Goal: Information Seeking & Learning: Learn about a topic

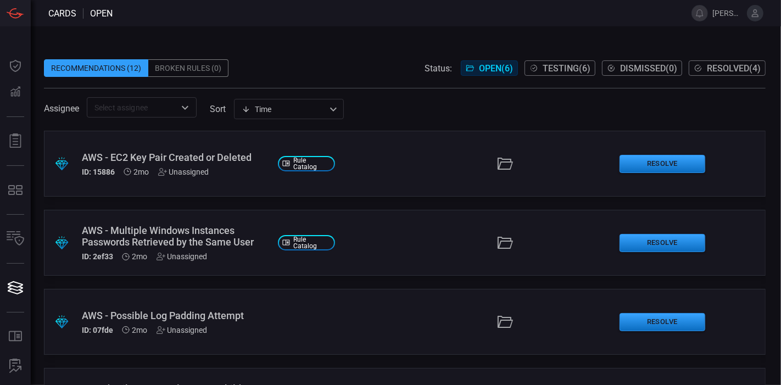
click at [759, 11] on icon at bounding box center [755, 13] width 10 height 10
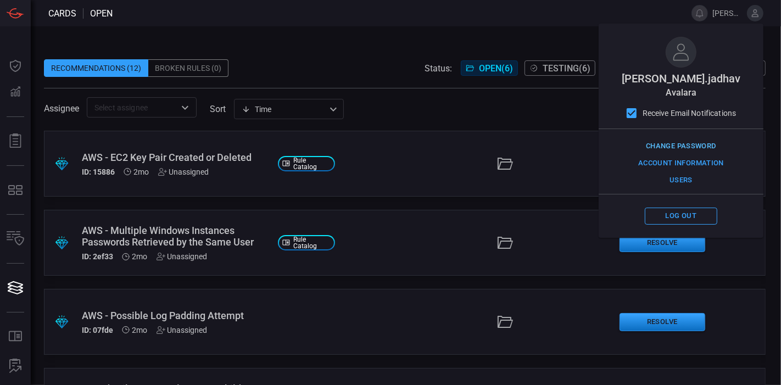
click at [684, 138] on button "Change Password" at bounding box center [681, 146] width 76 height 17
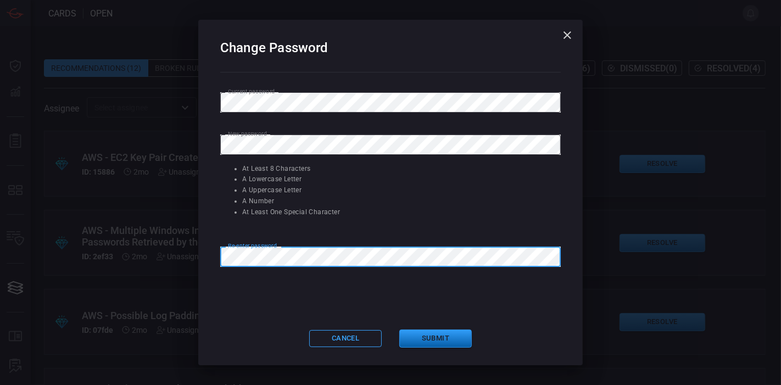
click at [427, 333] on button "Submit" at bounding box center [435, 339] width 73 height 18
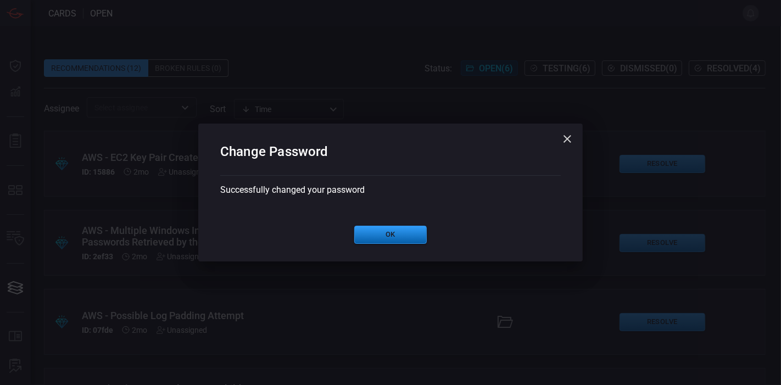
click at [380, 235] on button "Ok" at bounding box center [390, 235] width 73 height 18
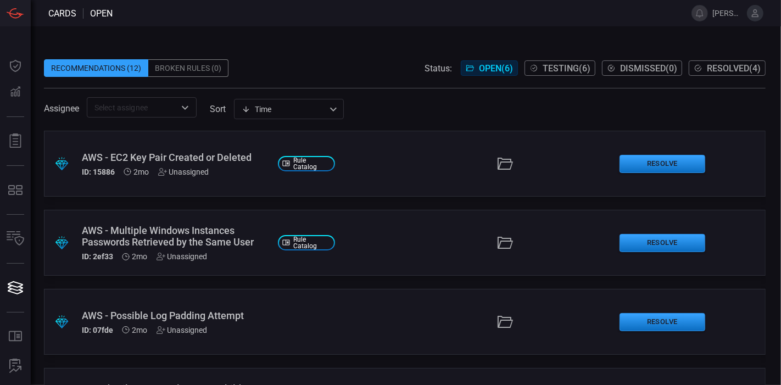
click at [760, 16] on icon at bounding box center [755, 13] width 10 height 10
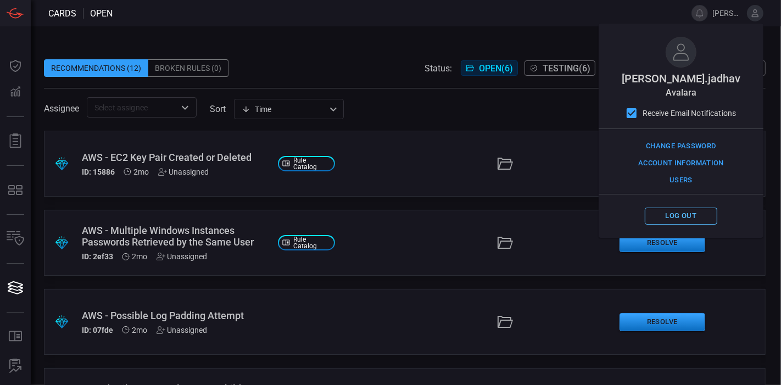
click at [670, 212] on button "Log out" at bounding box center [681, 216] width 73 height 17
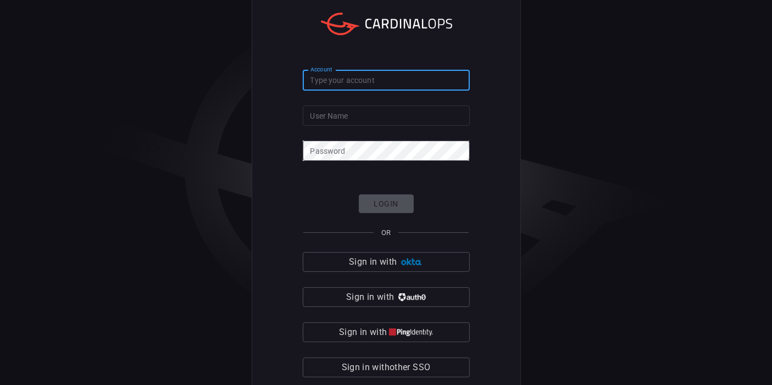
click at [354, 84] on input "Account" at bounding box center [386, 80] width 167 height 20
type input "avalara"
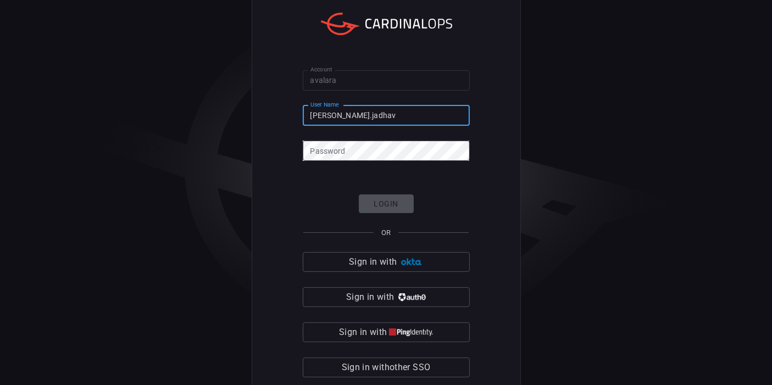
type input "[PERSON_NAME].jadhav"
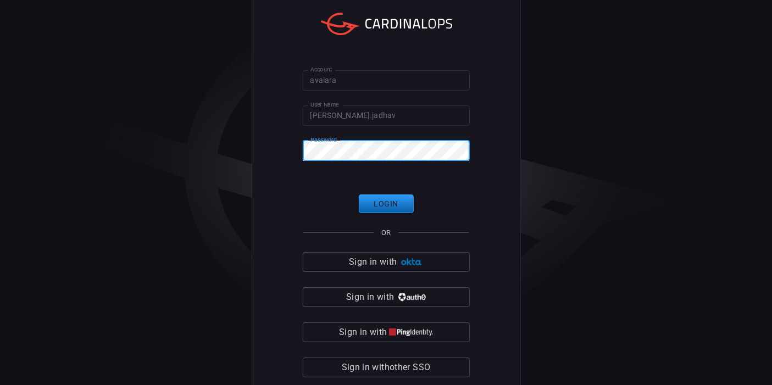
click at [387, 202] on button "Login" at bounding box center [386, 203] width 55 height 19
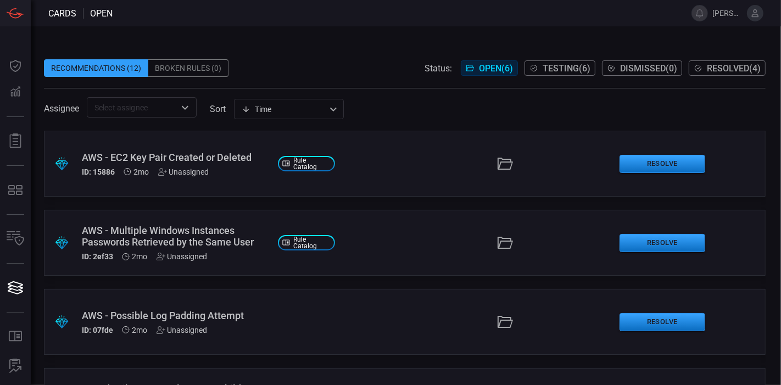
click at [737, 71] on span "Resolved ( 4 )" at bounding box center [734, 68] width 54 height 10
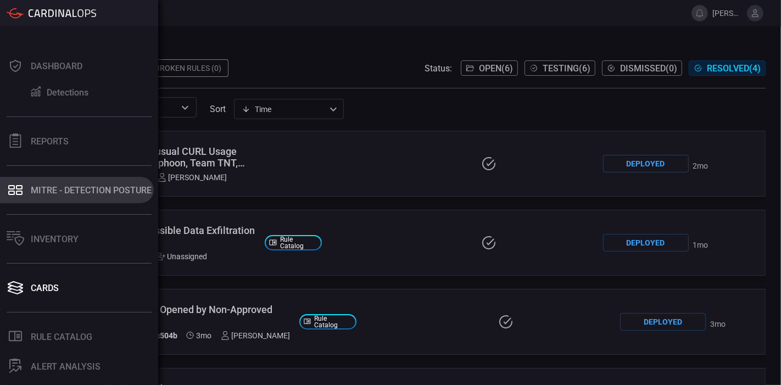
click at [74, 192] on div "MITRE - Detection Posture" at bounding box center [91, 190] width 121 height 10
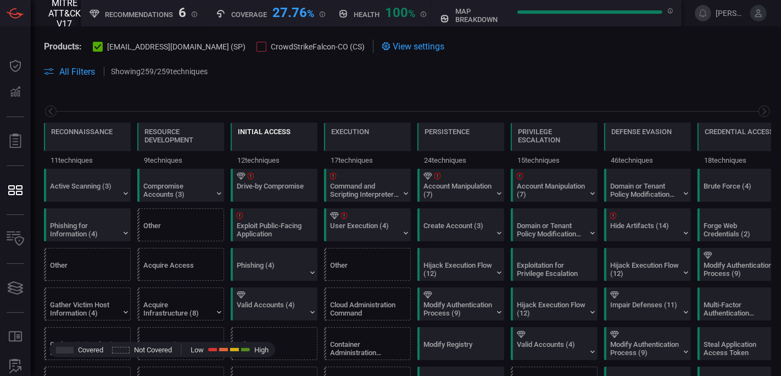
scroll to position [0, 144]
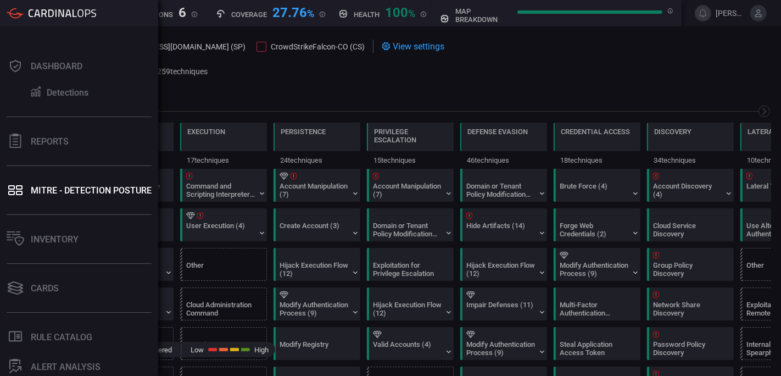
click at [346, 94] on div "Reconnaissance 11 techniques Resource Development 9 techniques Initial Access 1…" at bounding box center [408, 129] width 754 height 77
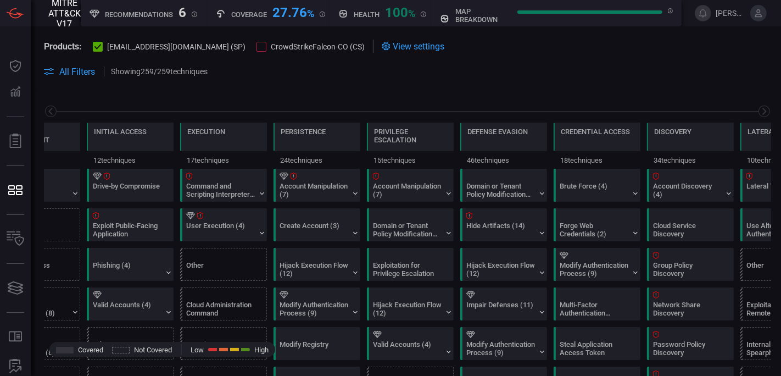
click at [257, 46] on div at bounding box center [262, 47] width 10 height 10
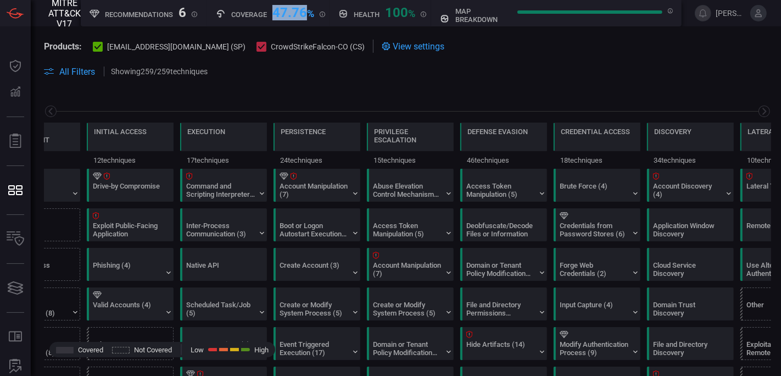
drag, startPoint x: 272, startPoint y: 13, endPoint x: 309, endPoint y: 15, distance: 36.8
click at [309, 15] on div "Coverage 47.76 % MITRE ATT&CK techniques coverage by rules" at bounding box center [270, 12] width 109 height 14
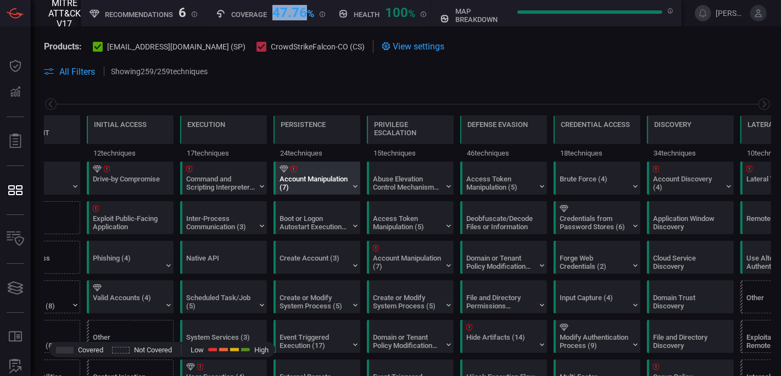
scroll to position [0, 0]
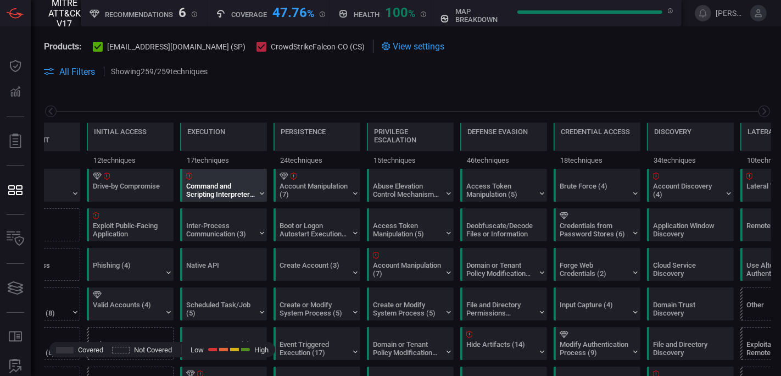
click at [230, 181] on div "Command and Scripting Interpreter (12)" at bounding box center [226, 185] width 87 height 32
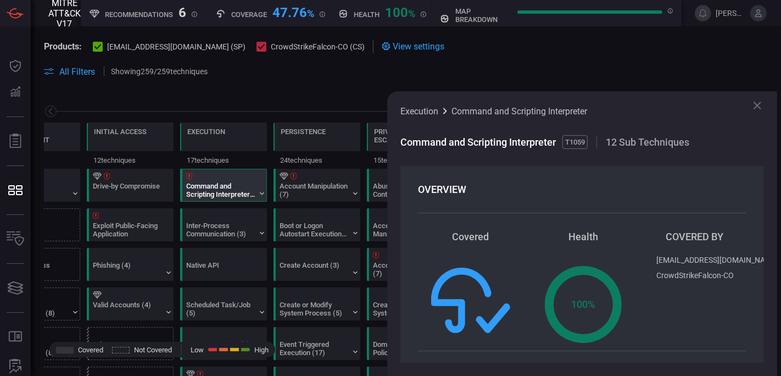
click at [656, 263] on div "[EMAIL_ADDRESS][DOMAIN_NAME]" at bounding box center [717, 259] width 122 height 9
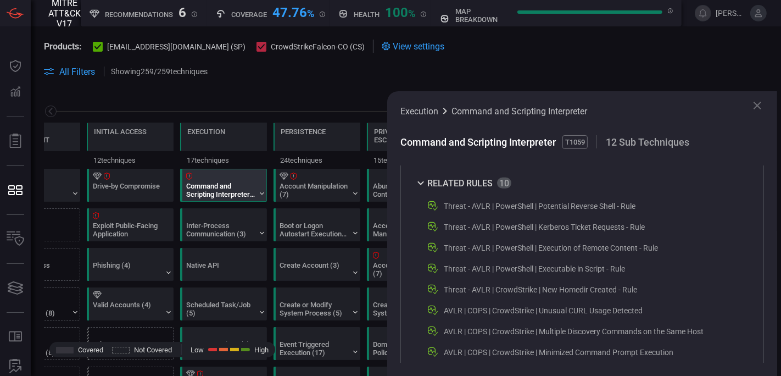
scroll to position [443, 0]
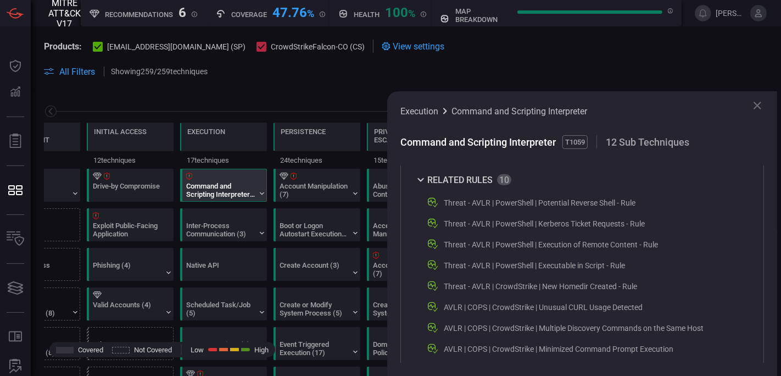
click at [755, 105] on icon at bounding box center [757, 105] width 13 height 13
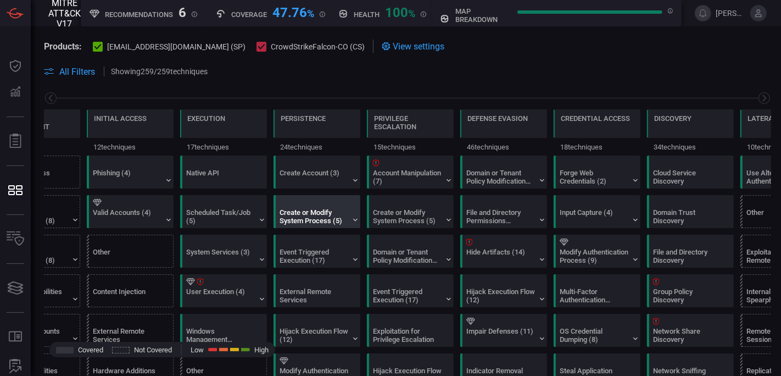
scroll to position [101, 0]
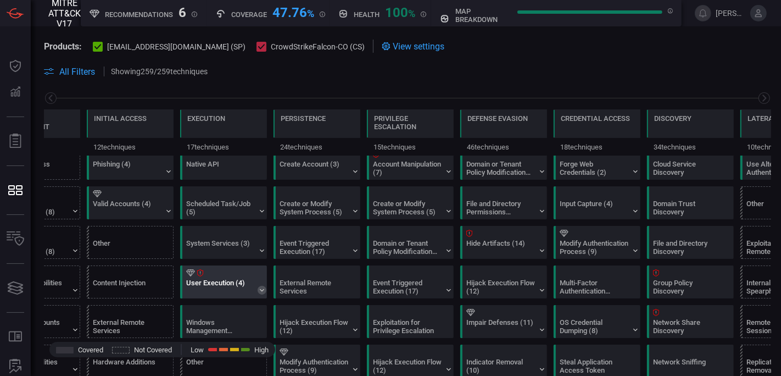
click at [261, 286] on icon at bounding box center [262, 290] width 9 height 9
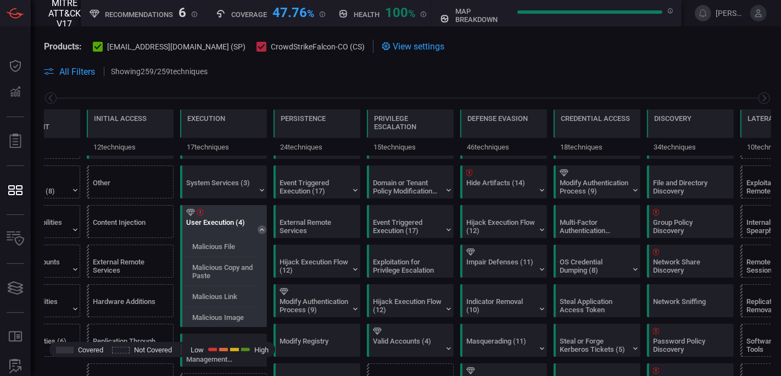
scroll to position [162, 0]
click at [223, 218] on div "User Execution (4)" at bounding box center [220, 226] width 69 height 16
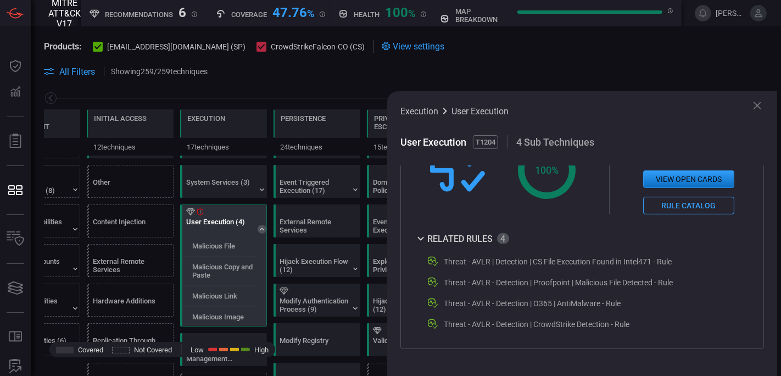
scroll to position [373, 0]
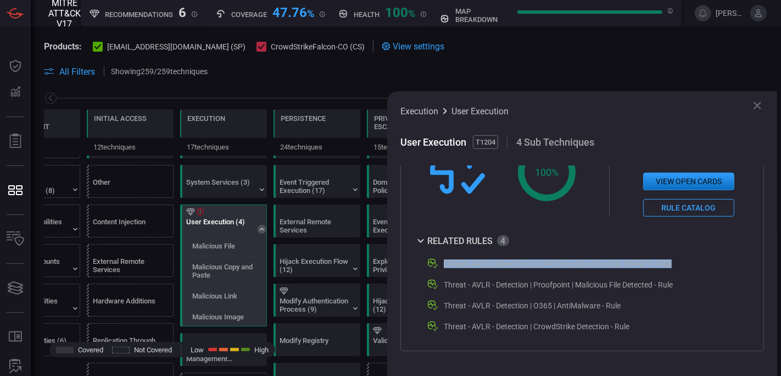
drag, startPoint x: 444, startPoint y: 264, endPoint x: 675, endPoint y: 265, distance: 230.7
click at [675, 265] on div "Threat - AVLR | Detection | CS File Execution Found in Intel471 - Rule" at bounding box center [579, 263] width 307 height 13
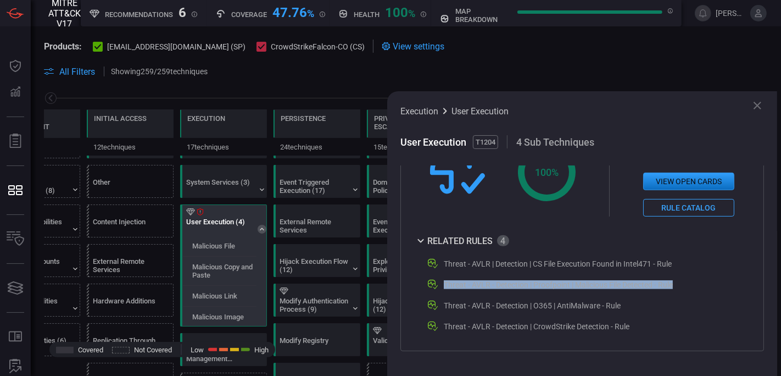
drag, startPoint x: 444, startPoint y: 286, endPoint x: 681, endPoint y: 287, distance: 237.3
click at [681, 287] on div "Threat - AVLR - Detection | Proofpoint | Malicious File Detected - Rule" at bounding box center [579, 284] width 307 height 13
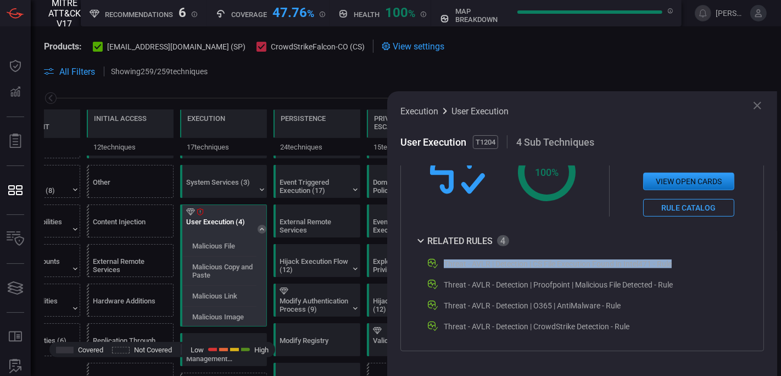
drag, startPoint x: 444, startPoint y: 265, endPoint x: 677, endPoint y: 264, distance: 232.4
click at [677, 264] on div "Threat - AVLR | Detection | CS File Execution Found in Intel471 - Rule" at bounding box center [579, 263] width 307 height 13
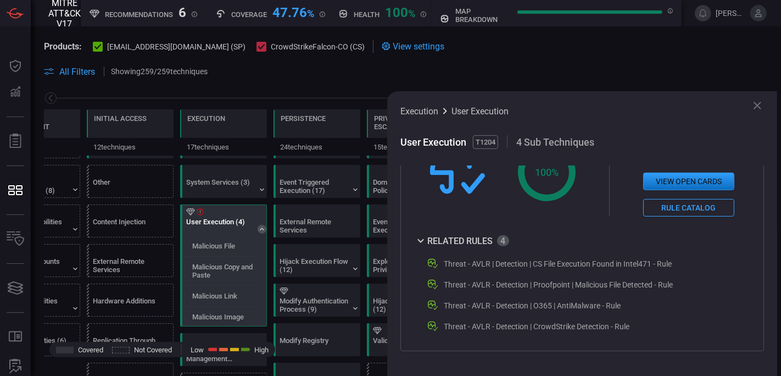
click at [458, 60] on span at bounding box center [407, 59] width 727 height 12
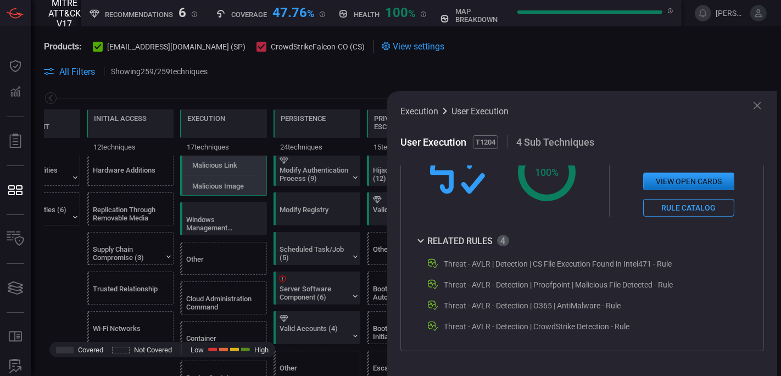
scroll to position [0, 0]
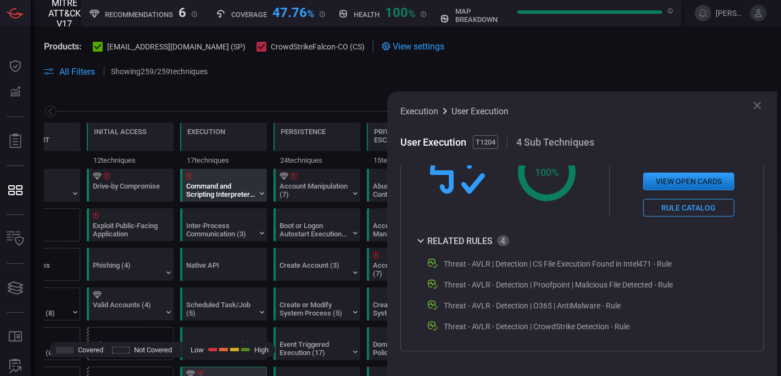
click at [209, 190] on div "Command and Scripting Interpreter (12)" at bounding box center [220, 190] width 69 height 16
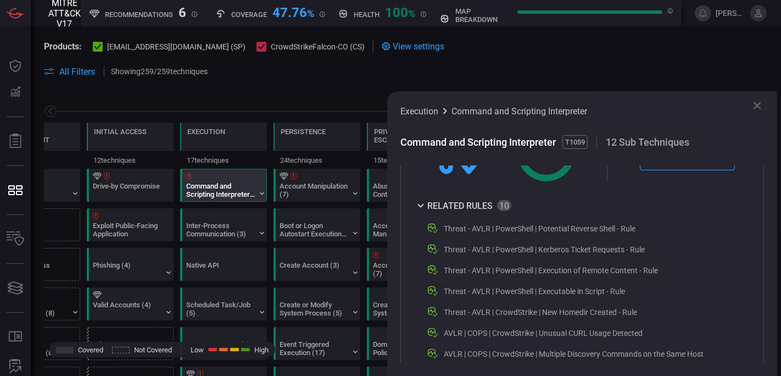
scroll to position [392, 0]
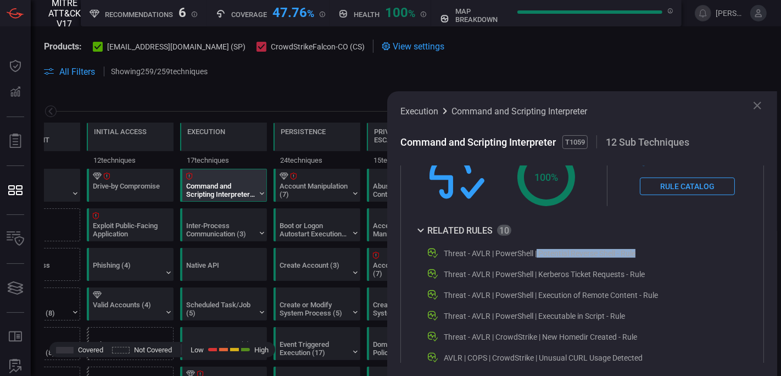
drag, startPoint x: 538, startPoint y: 253, endPoint x: 654, endPoint y: 254, distance: 116.5
click at [654, 254] on div "Threat - AVLR | PowerShell | Potential Reverse Shell - Rule" at bounding box center [579, 253] width 307 height 13
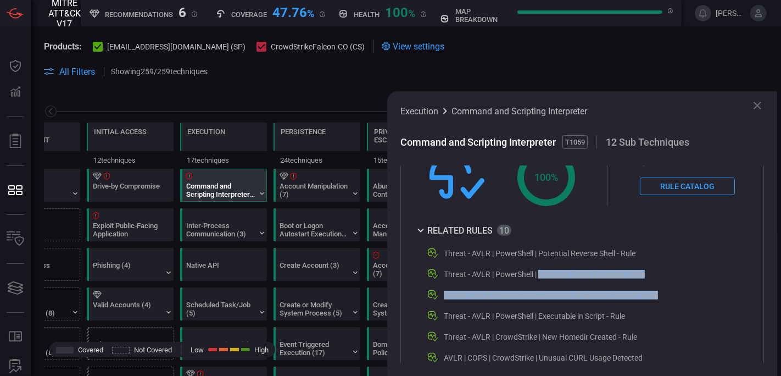
drag, startPoint x: 542, startPoint y: 274, endPoint x: 662, endPoint y: 283, distance: 120.6
click at [662, 283] on div "Threat - AVLR | PowerShell | Potential Reverse Shell - Rule Threat - AVLR | Pow…" at bounding box center [573, 347] width 319 height 201
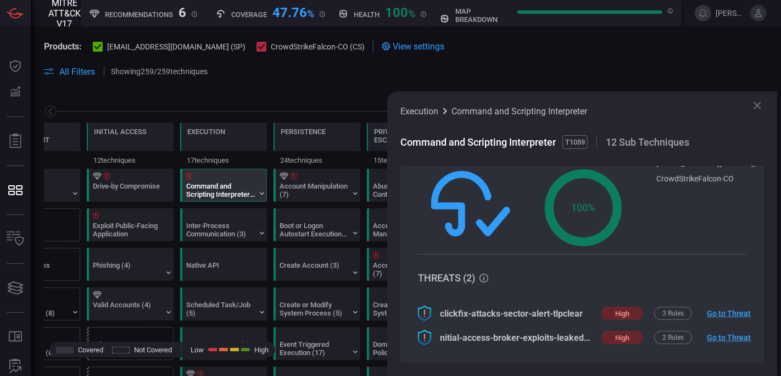
scroll to position [0, 0]
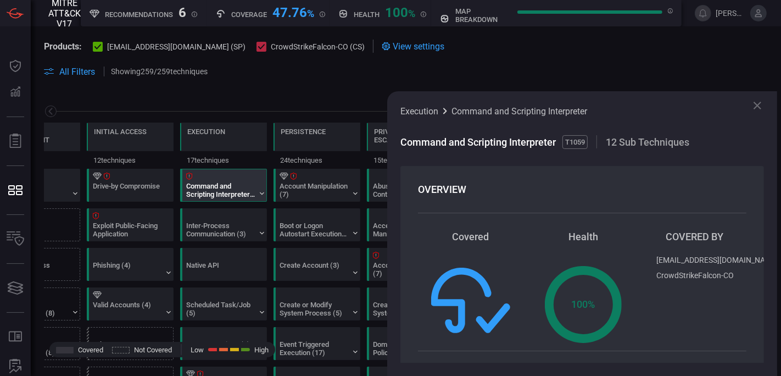
click at [755, 107] on icon at bounding box center [758, 106] width 8 height 8
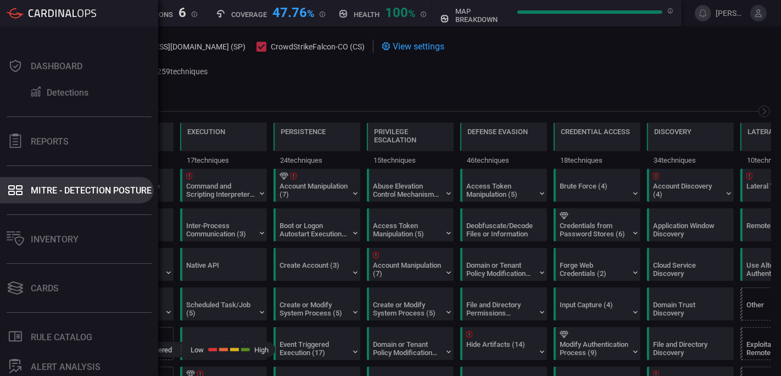
click at [69, 193] on div "MITRE - Detection Posture" at bounding box center [91, 190] width 121 height 10
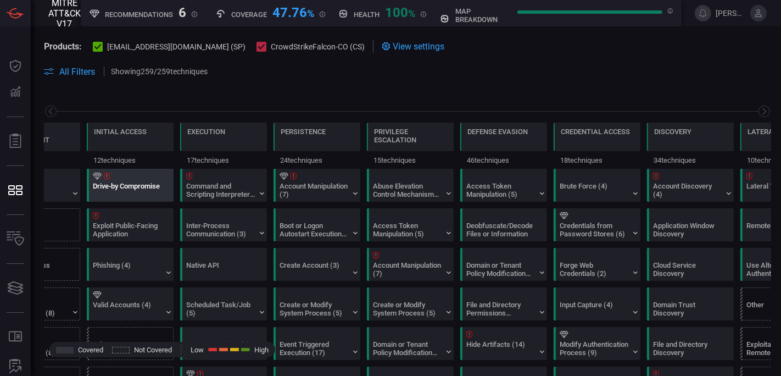
click at [125, 188] on div "Drive-by Compromise" at bounding box center [127, 190] width 69 height 16
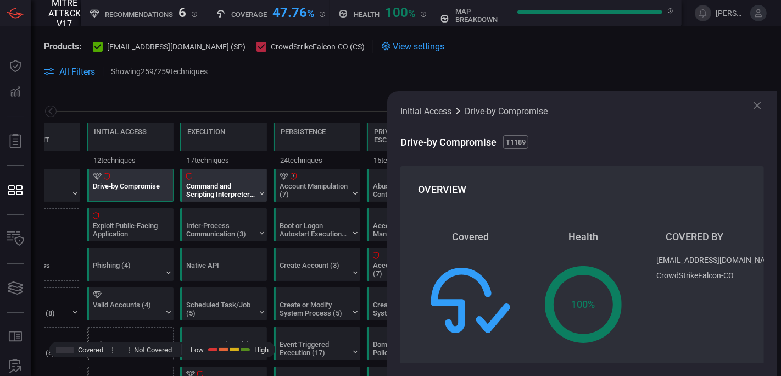
click at [193, 183] on div "Command and Scripting Interpreter (12)" at bounding box center [220, 190] width 69 height 16
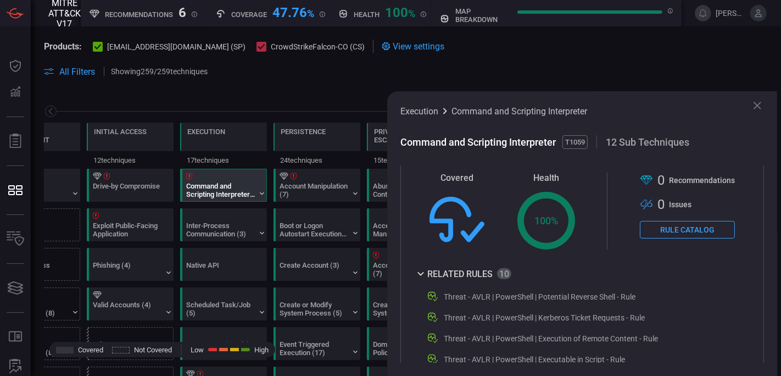
scroll to position [455, 0]
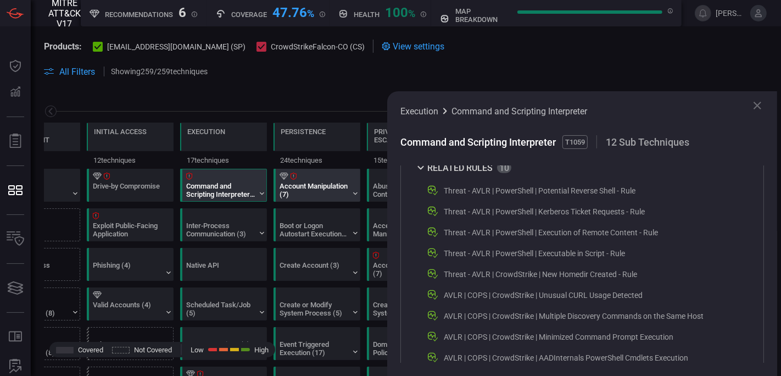
click at [294, 185] on div "Account Manipulation (7)" at bounding box center [314, 190] width 69 height 16
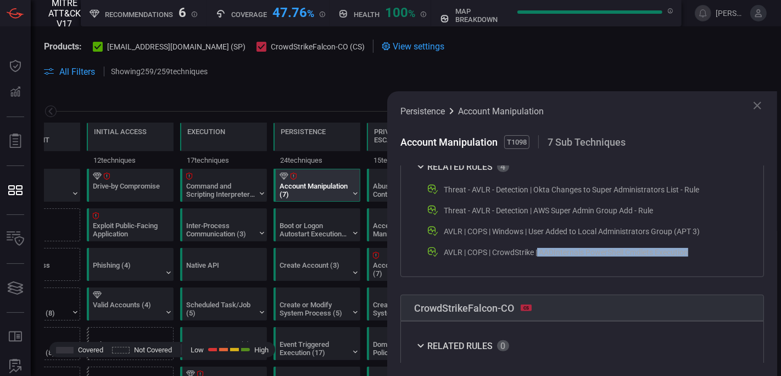
drag, startPoint x: 539, startPoint y: 252, endPoint x: 711, endPoint y: 251, distance: 172.0
click at [711, 251] on div "AVLR | COPS | CrowdStrike | AADInternals PowerShell Cmdlets Execution" at bounding box center [579, 252] width 307 height 13
click at [757, 104] on icon at bounding box center [758, 106] width 8 height 8
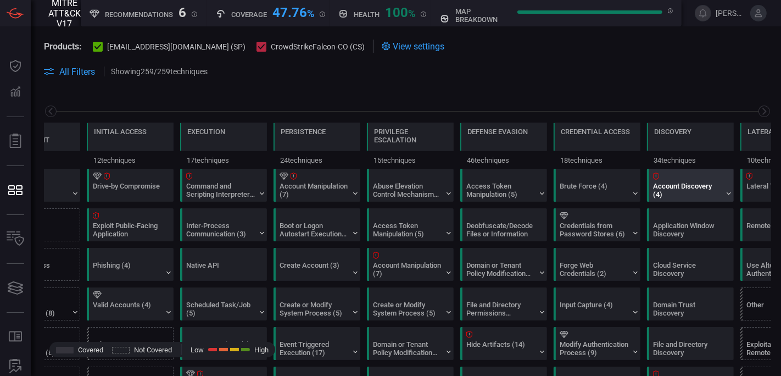
click at [682, 180] on div "Account Discovery (4)" at bounding box center [693, 185] width 87 height 32
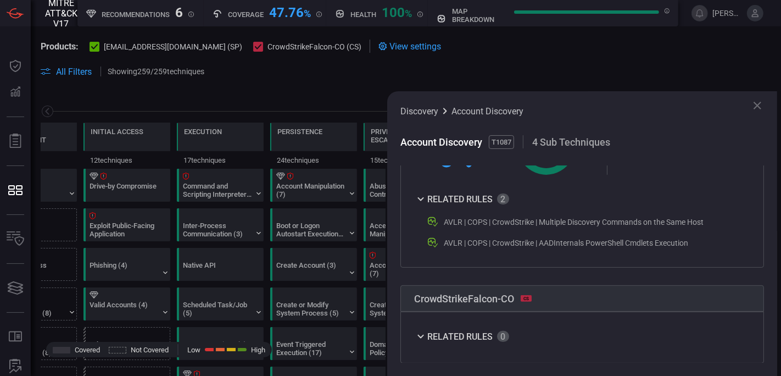
scroll to position [0, 4]
click at [758, 108] on icon at bounding box center [757, 105] width 13 height 13
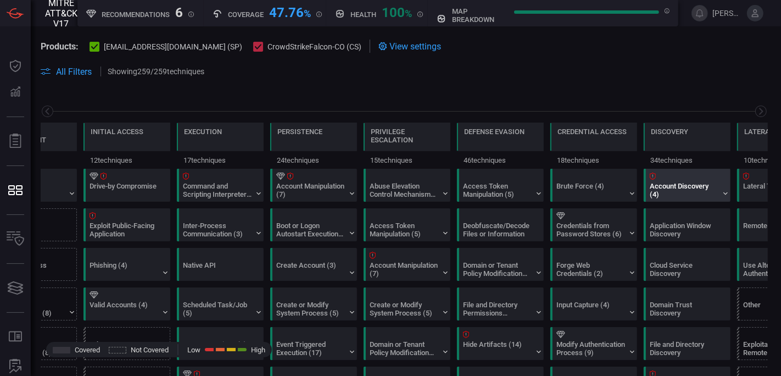
click at [675, 190] on div "Account Discovery (4)" at bounding box center [684, 190] width 69 height 16
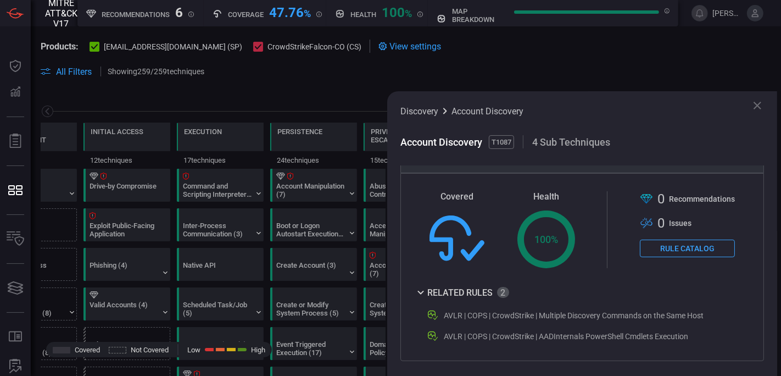
scroll to position [399, 0]
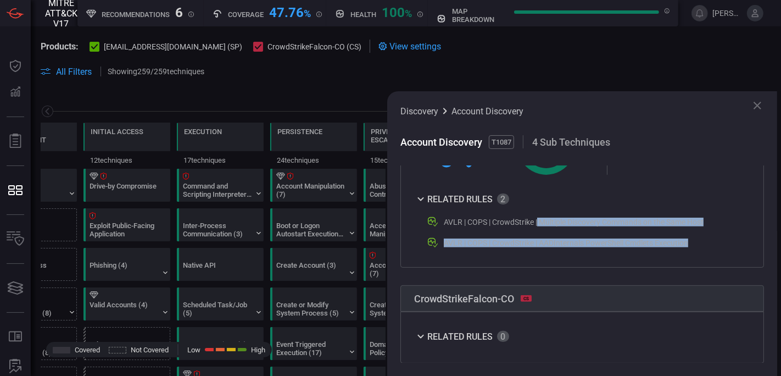
drag, startPoint x: 538, startPoint y: 222, endPoint x: 711, endPoint y: 235, distance: 173.0
click at [711, 235] on div "AVLR | COPS | CrowdStrike | Multiple Discovery Commands on the Same Host AVLR |…" at bounding box center [573, 232] width 319 height 34
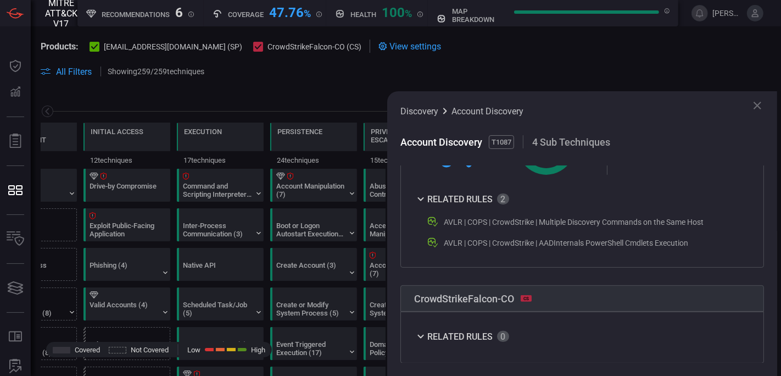
click at [680, 52] on section "Products: [EMAIL_ADDRESS][DOMAIN_NAME] (SP) CrowdStrikeFalcon-CO (CS) View sett…" at bounding box center [404, 46] width 727 height 13
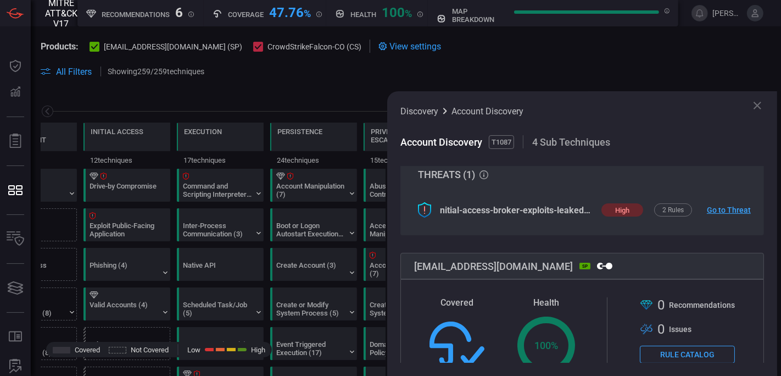
scroll to position [295, 0]
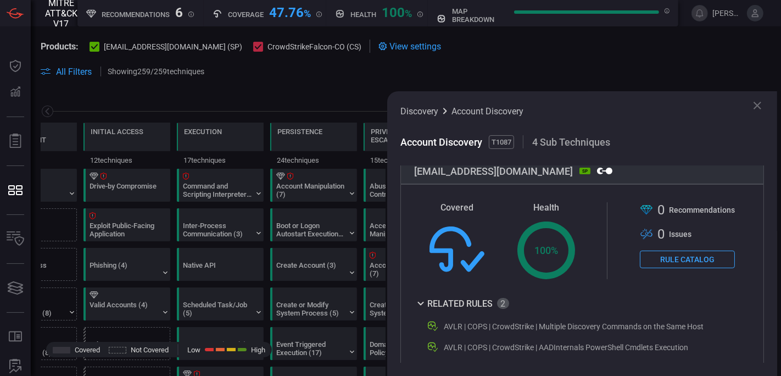
click at [656, 255] on button "Rule Catalog" at bounding box center [687, 260] width 95 height 18
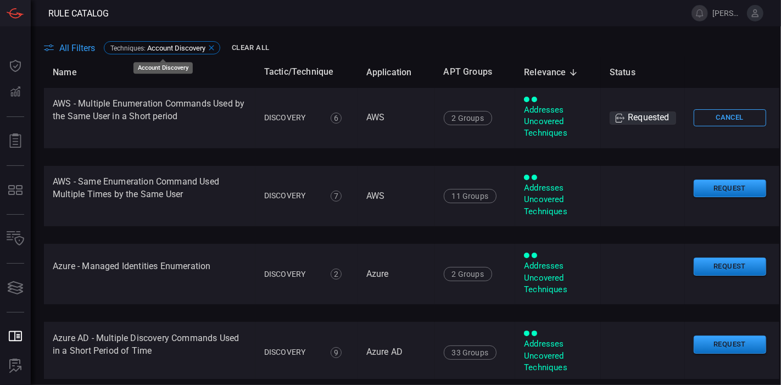
click at [213, 49] on icon at bounding box center [211, 47] width 9 height 9
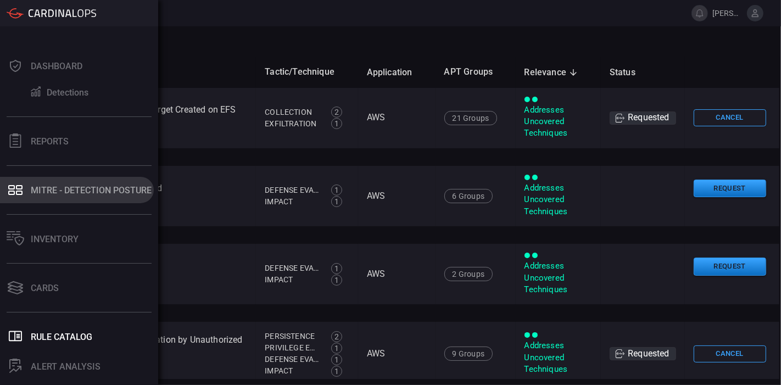
click at [31, 197] on button "MITRE - Detection Posture" at bounding box center [77, 190] width 154 height 26
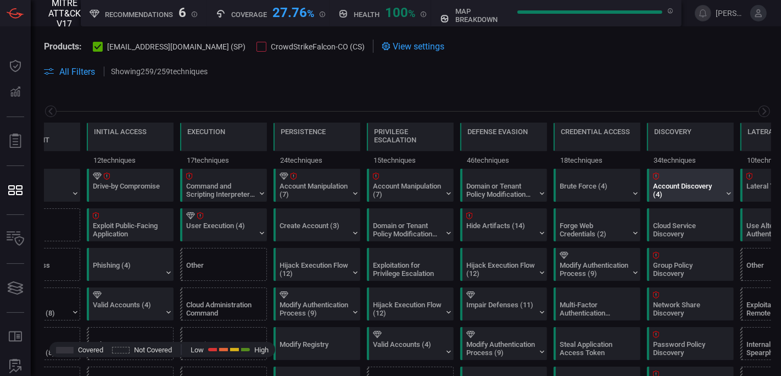
scroll to position [0, 4]
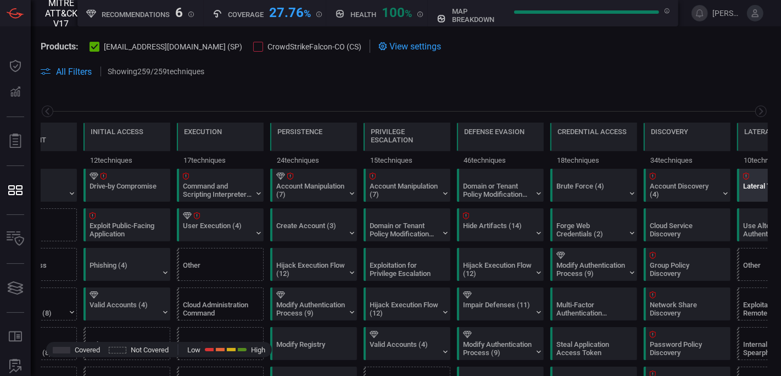
click at [740, 182] on div "Lateral Tool Transfer" at bounding box center [783, 185] width 87 height 32
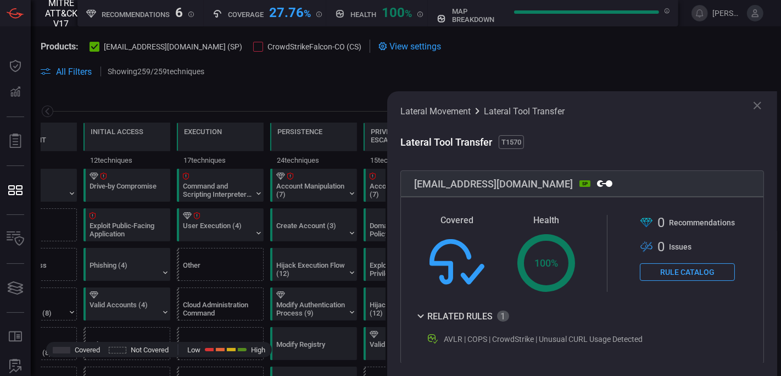
scroll to position [151, 0]
drag, startPoint x: 662, startPoint y: 217, endPoint x: 727, endPoint y: 224, distance: 65.7
click at [727, 224] on div "Covered Health Created with Highcharts 10.3.2 100 % .st0{fill-rule:evenodd;clip…" at bounding box center [582, 253] width 336 height 77
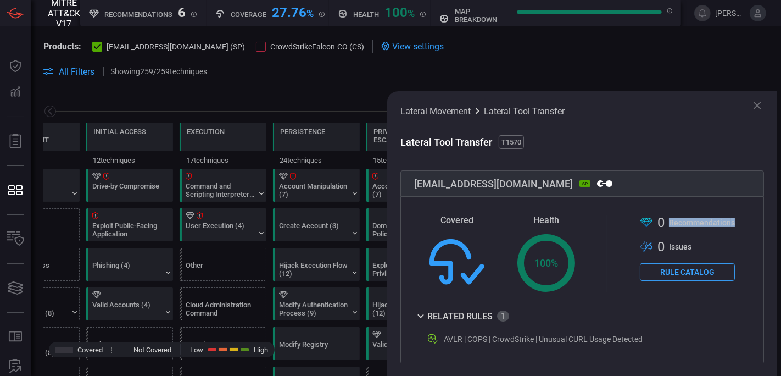
scroll to position [0, 0]
click at [764, 105] on icon at bounding box center [757, 105] width 13 height 13
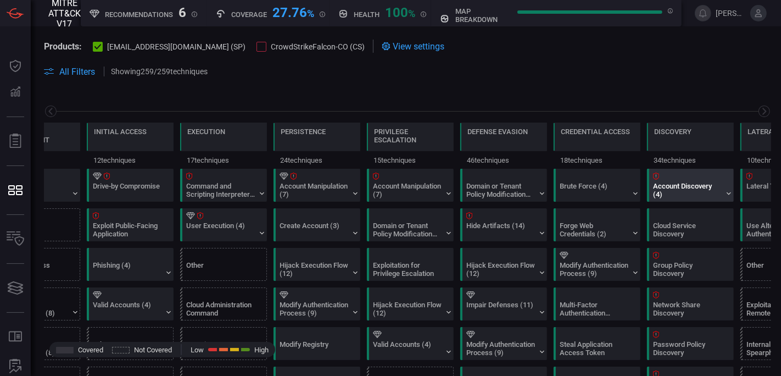
click at [678, 189] on div "Account Discovery (4)" at bounding box center [687, 190] width 69 height 16
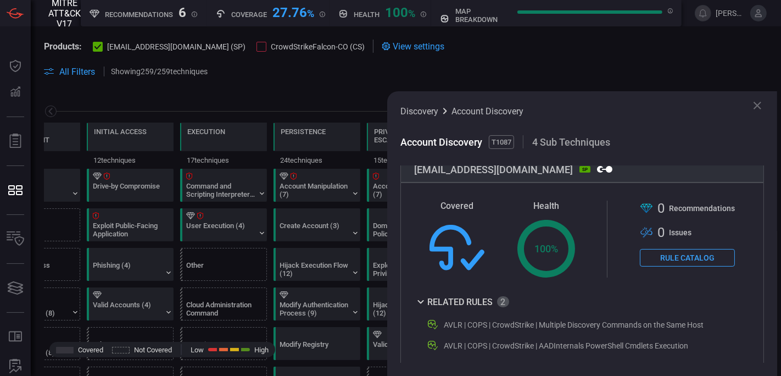
scroll to position [171, 0]
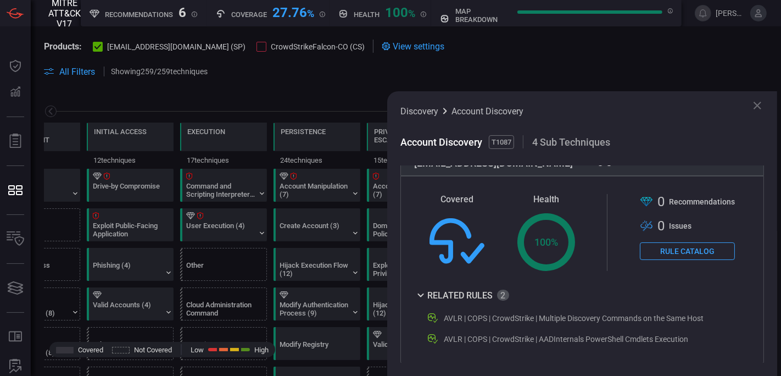
click at [761, 103] on icon at bounding box center [757, 105] width 13 height 13
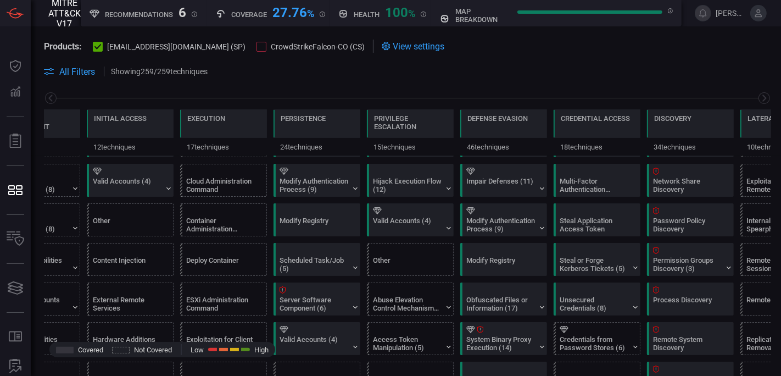
scroll to position [124, 0]
click at [483, 325] on div at bounding box center [505, 328] width 79 height 7
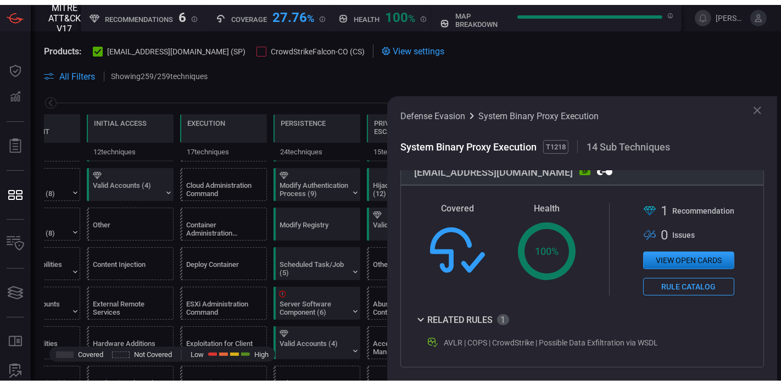
scroll to position [167, 0]
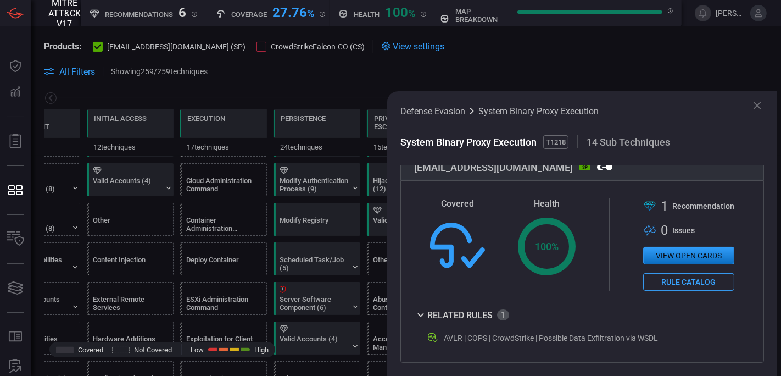
click at [678, 247] on button "View open cards" at bounding box center [688, 256] width 91 height 18
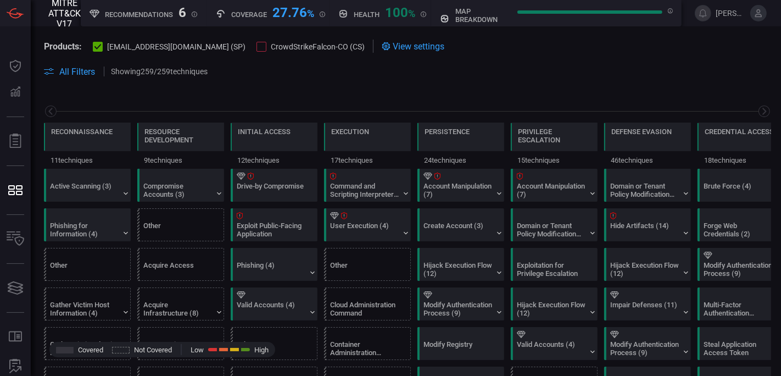
scroll to position [0, 144]
